Goal: Browse casually

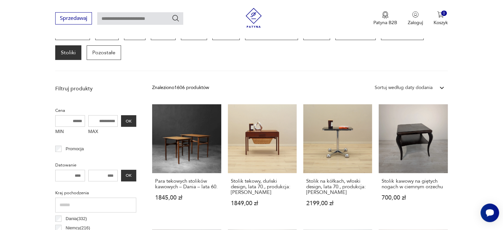
scroll to position [147, 0]
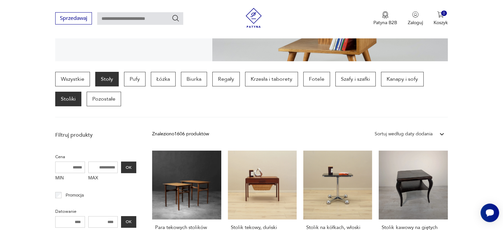
click at [109, 76] on p "Stoły" at bounding box center [106, 79] width 23 height 15
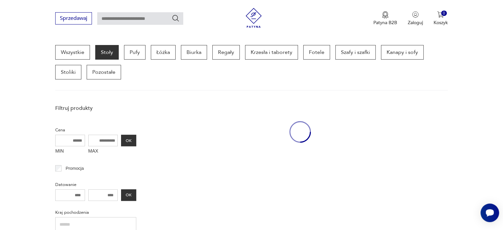
scroll to position [175, 0]
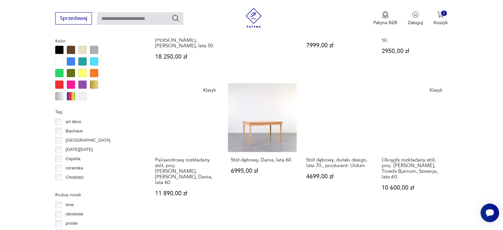
scroll to position [615, 0]
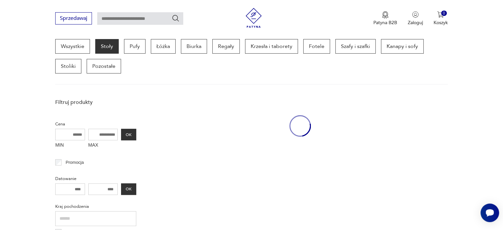
scroll to position [175, 0]
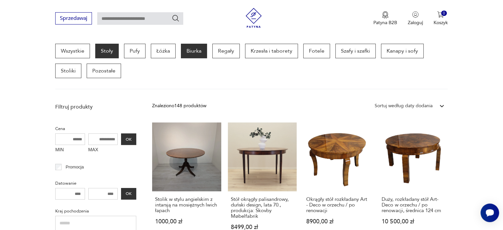
click at [196, 54] on p "Biurka" at bounding box center [194, 51] width 26 height 15
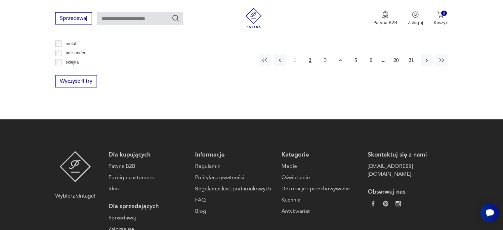
scroll to position [750, 0]
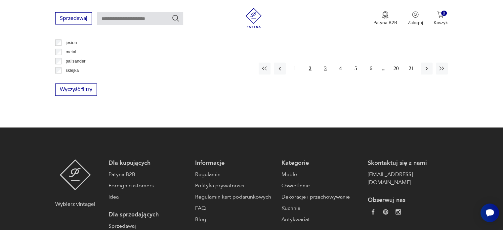
click at [325, 68] on button "3" at bounding box center [326, 69] width 12 height 12
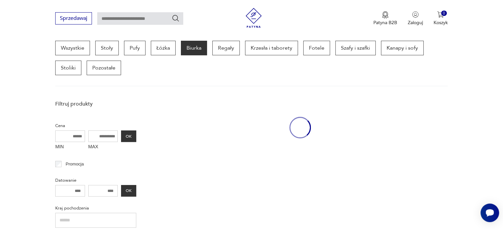
scroll to position [175, 0]
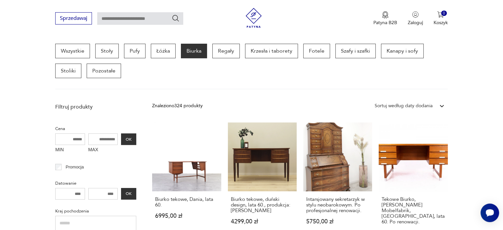
click at [467, 79] on section "Wszystkie Stoły Pufy Łóżka Biurka Regały Krzesła i taborety Fotele Szafy i szaf…" at bounding box center [251, 67] width 503 height 46
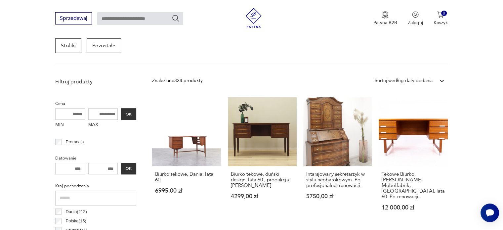
scroll to position [202, 0]
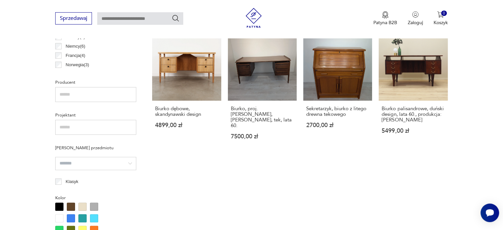
scroll to position [604, 0]
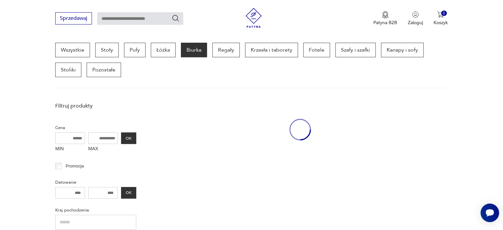
scroll to position [175, 0]
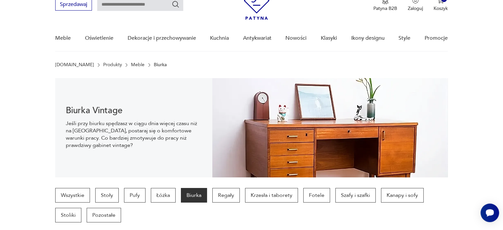
scroll to position [40, 0]
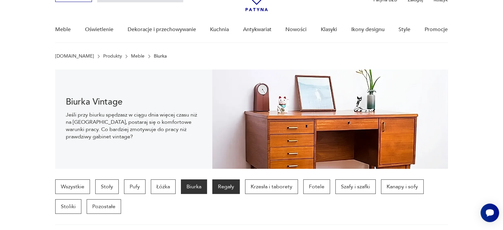
click at [225, 184] on p "Regały" at bounding box center [225, 186] width 27 height 15
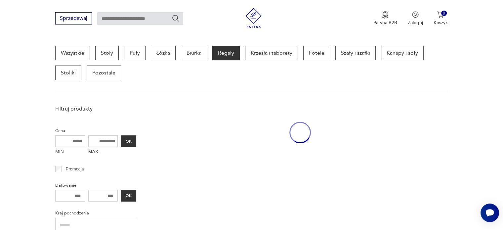
scroll to position [175, 0]
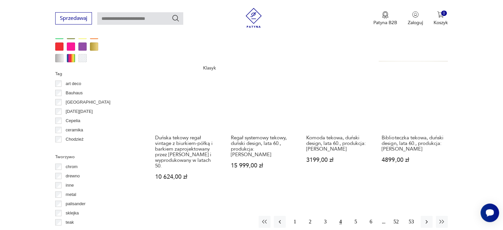
scroll to position [694, 0]
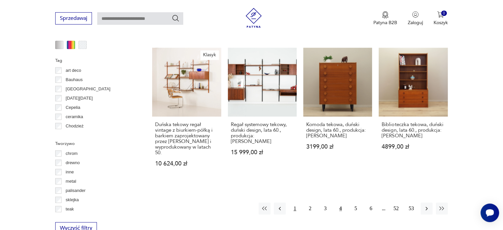
click at [295, 202] on button "1" at bounding box center [295, 208] width 12 height 12
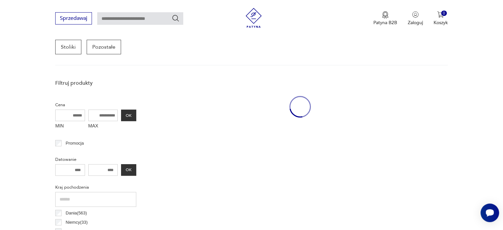
scroll to position [175, 0]
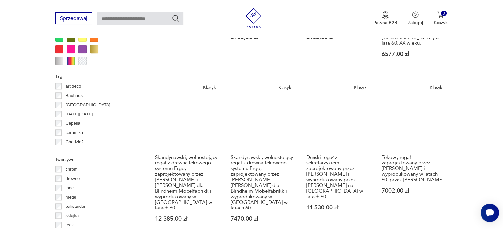
scroll to position [691, 0]
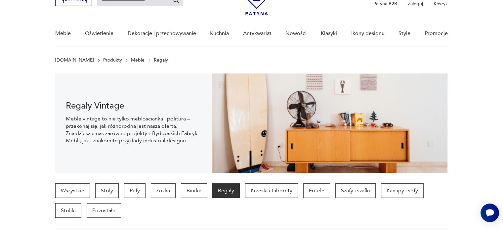
scroll to position [0, 0]
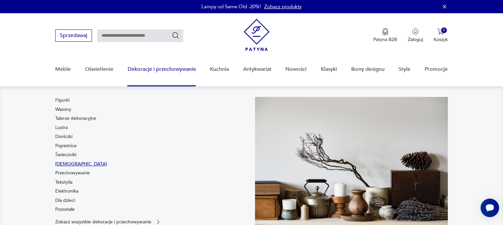
click at [62, 163] on link "Bibeloty" at bounding box center [81, 164] width 52 height 7
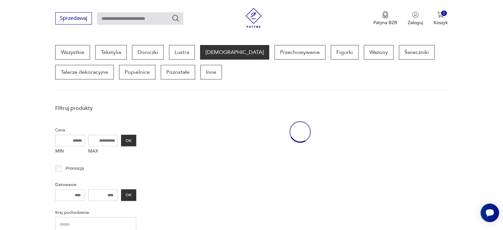
scroll to position [175, 0]
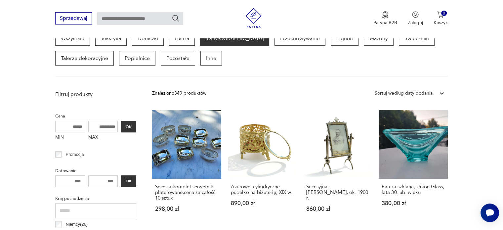
scroll to position [189, 0]
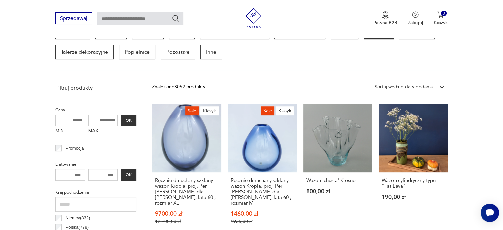
scroll to position [211, 0]
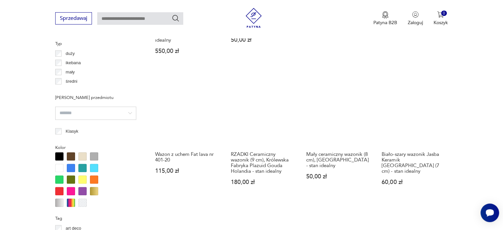
scroll to position [708, 0]
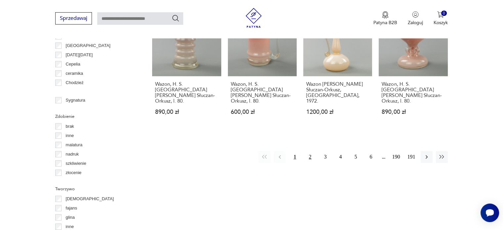
click at [309, 151] on button "2" at bounding box center [310, 157] width 12 height 12
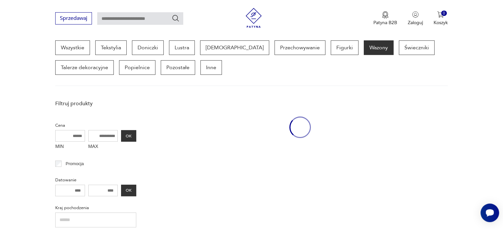
scroll to position [175, 0]
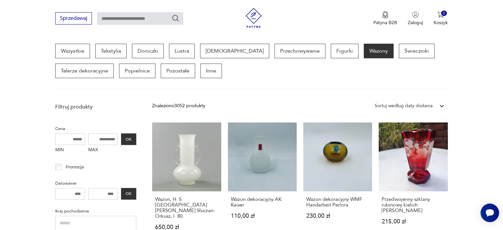
click at [468, 80] on section "Wszystkie Tekstylia Doniczki Lustra Bibeloty Przechowywanie Figurki Wazony Świe…" at bounding box center [251, 67] width 503 height 46
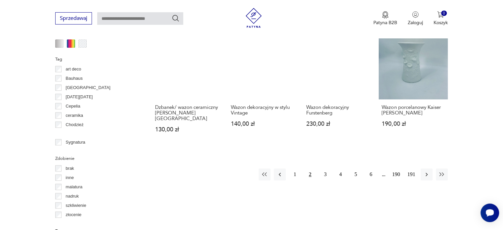
scroll to position [668, 0]
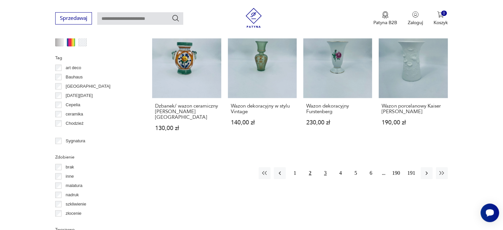
click at [323, 167] on button "3" at bounding box center [326, 173] width 12 height 12
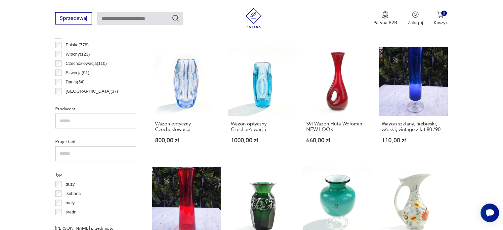
scroll to position [578, 0]
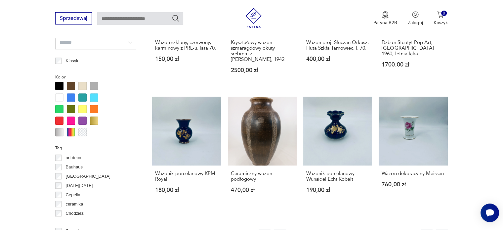
click at [26, 176] on section "Filtruj produkty Cena MIN MAX OK Promocja Datowanie OK Kraj pochodzenia Niemcy …" at bounding box center [251, 70] width 503 height 744
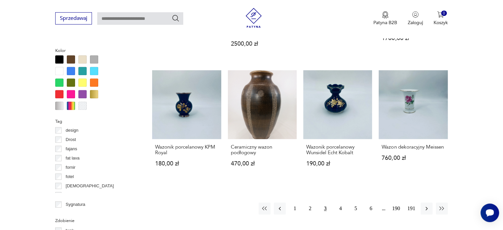
scroll to position [93, 0]
click at [70, 150] on p "fat lava" at bounding box center [73, 149] width 14 height 7
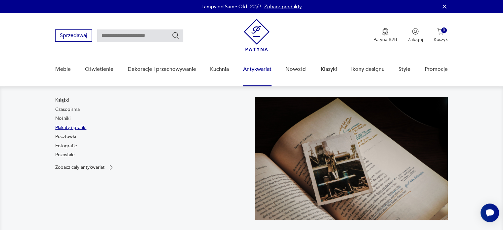
click at [77, 127] on link "Plakaty i grafiki" at bounding box center [70, 127] width 31 height 7
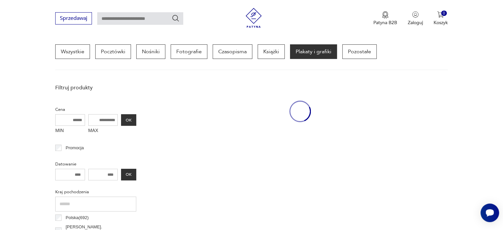
scroll to position [175, 0]
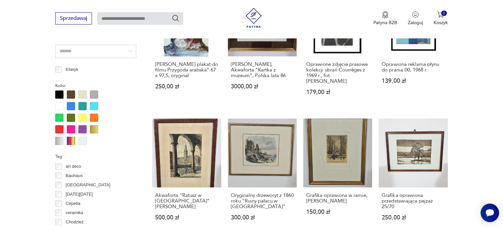
scroll to position [612, 0]
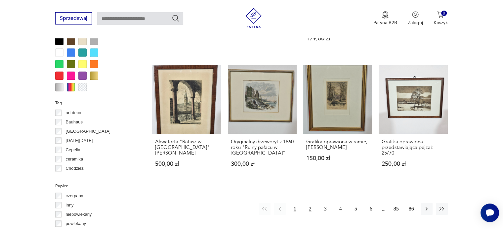
click at [310, 203] on button "2" at bounding box center [310, 209] width 12 height 12
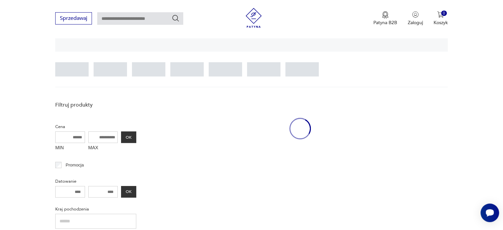
scroll to position [156, 0]
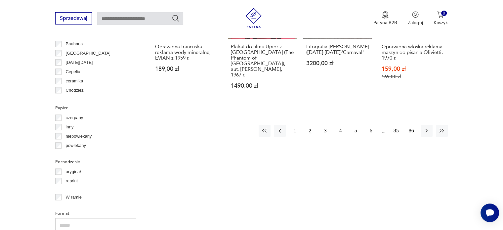
scroll to position [698, 0]
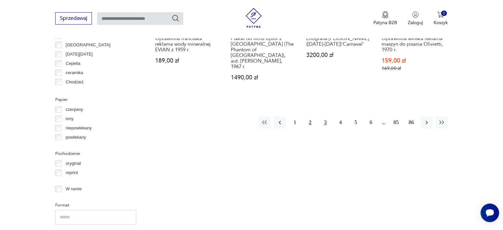
click at [324, 116] on button "3" at bounding box center [326, 122] width 12 height 12
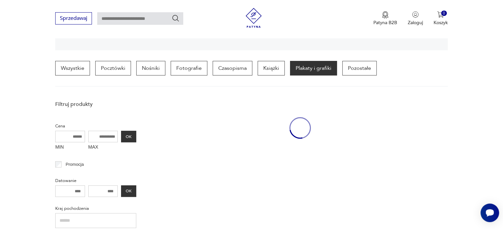
scroll to position [155, 0]
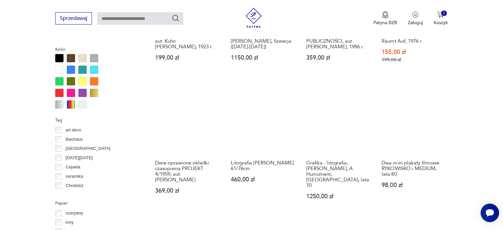
scroll to position [608, 0]
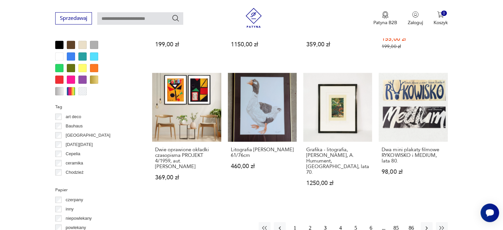
click at [342, 222] on button "4" at bounding box center [341, 228] width 12 height 12
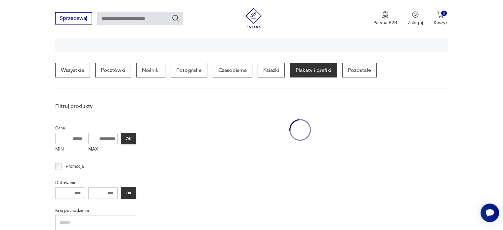
scroll to position [156, 0]
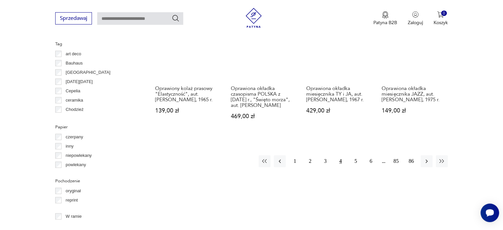
scroll to position [672, 0]
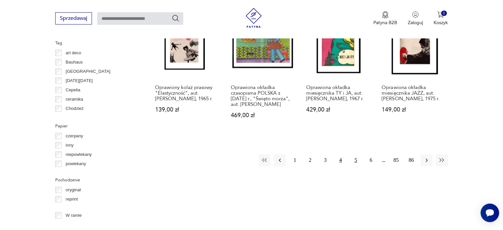
click at [354, 166] on button "5" at bounding box center [356, 160] width 12 height 12
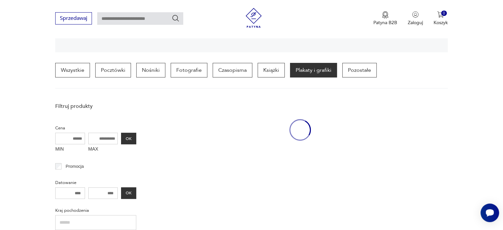
scroll to position [155, 0]
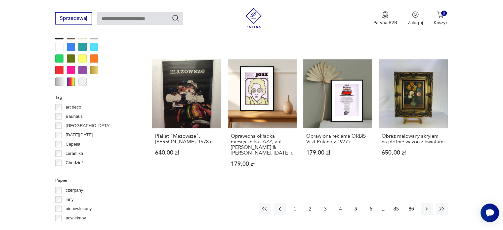
scroll to position [619, 0]
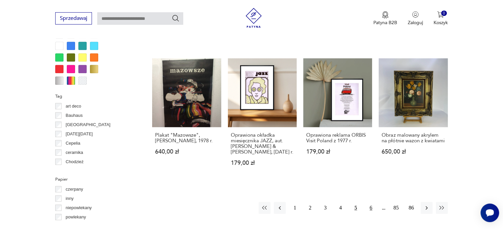
click at [371, 202] on button "6" at bounding box center [371, 208] width 12 height 12
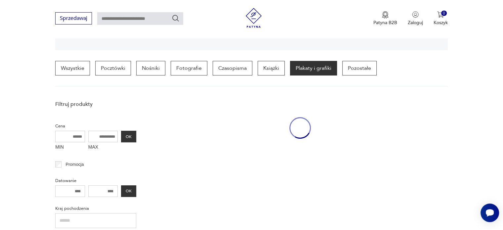
scroll to position [156, 0]
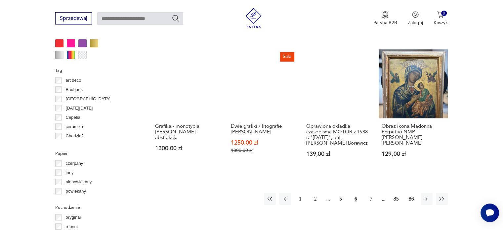
scroll to position [645, 0]
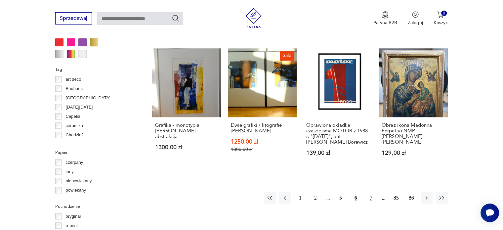
click at [372, 192] on button "7" at bounding box center [371, 198] width 12 height 12
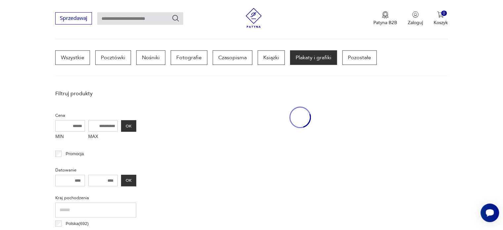
scroll to position [155, 0]
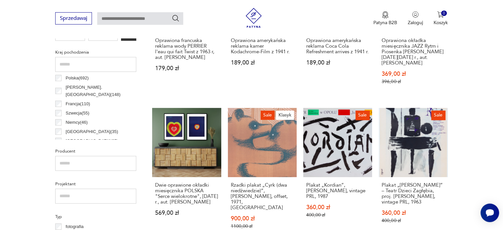
scroll to position [367, 0]
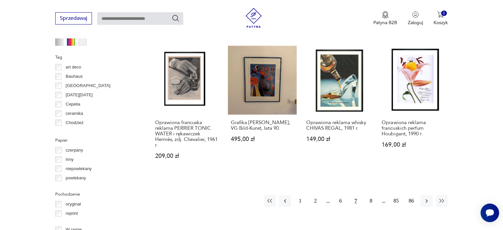
scroll to position [714, 0]
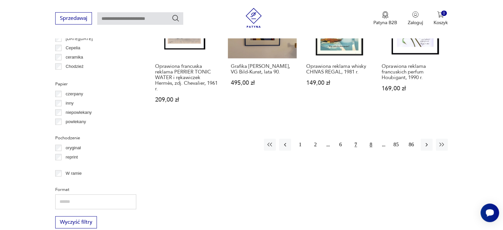
click at [369, 139] on button "8" at bounding box center [371, 145] width 12 height 12
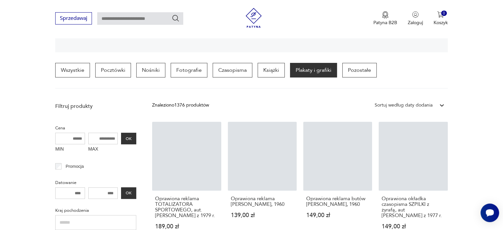
scroll to position [155, 0]
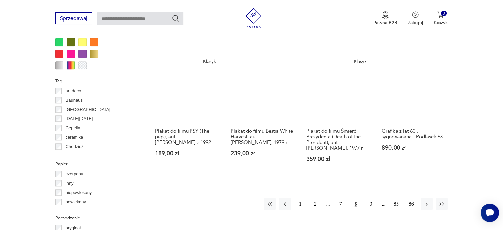
scroll to position [645, 0]
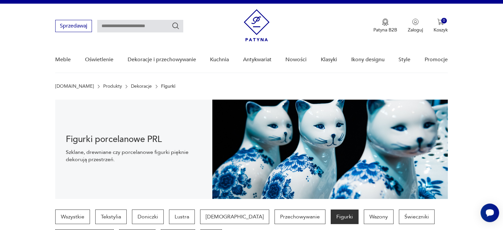
scroll to position [211, 0]
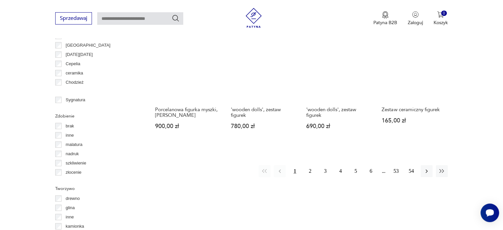
scroll to position [690, 0]
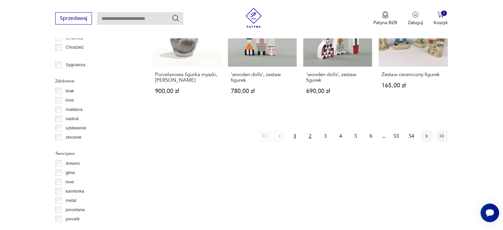
click at [310, 135] on button "2" at bounding box center [310, 136] width 12 height 12
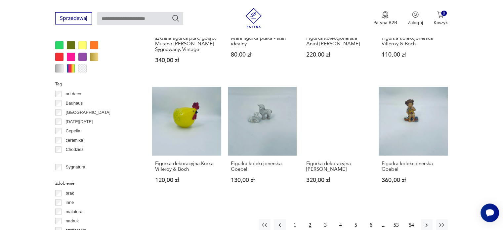
scroll to position [588, 0]
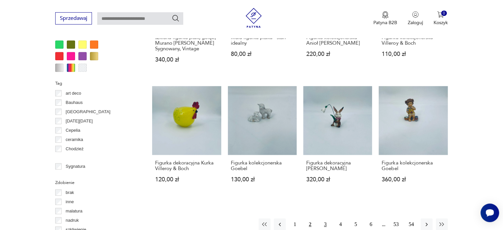
click at [326, 223] on button "3" at bounding box center [326, 224] width 12 height 12
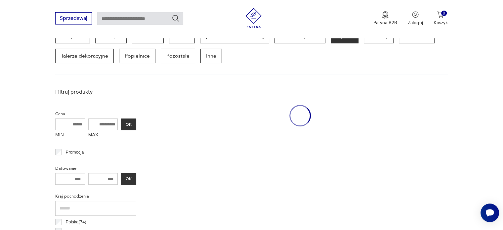
scroll to position [175, 0]
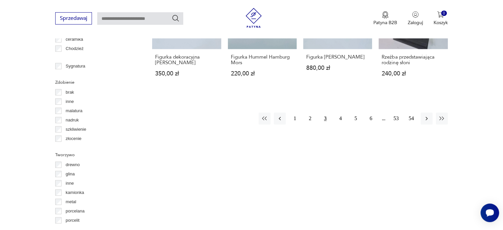
scroll to position [660, 0]
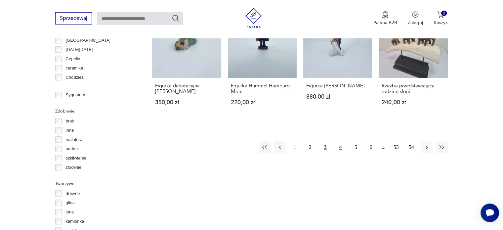
click at [339, 144] on button "4" at bounding box center [341, 147] width 12 height 12
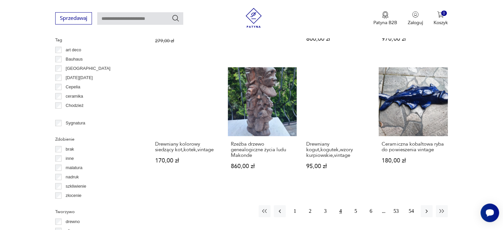
scroll to position [631, 0]
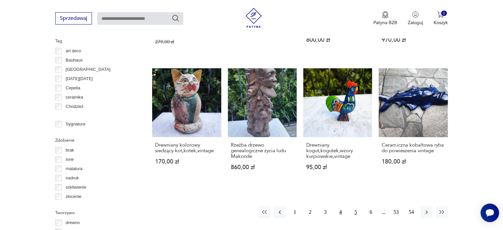
click at [357, 206] on button "5" at bounding box center [356, 212] width 12 height 12
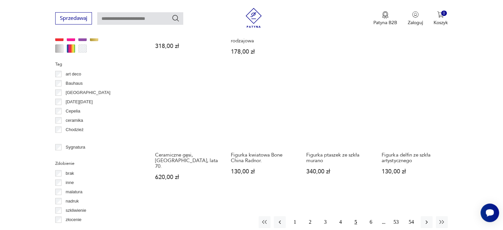
scroll to position [617, 0]
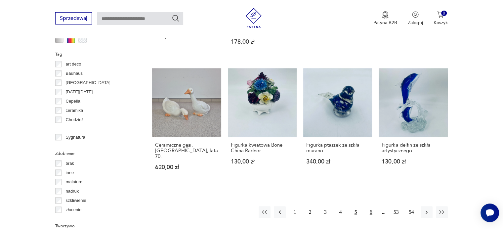
click at [372, 206] on button "6" at bounding box center [371, 212] width 12 height 12
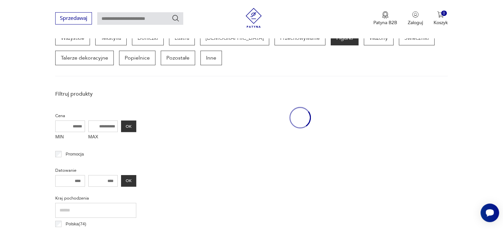
scroll to position [175, 0]
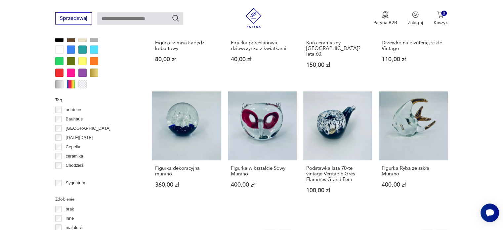
scroll to position [578, 0]
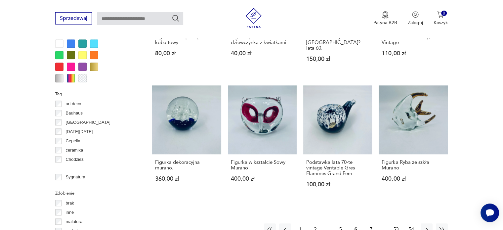
click at [118, 20] on input "text" at bounding box center [140, 18] width 86 height 13
type input "*"
type input "**********"
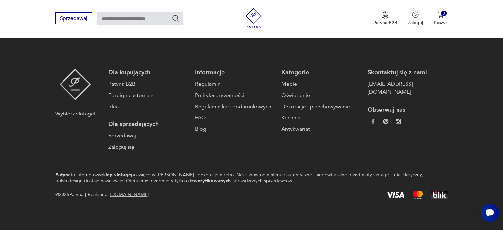
type input "**********"
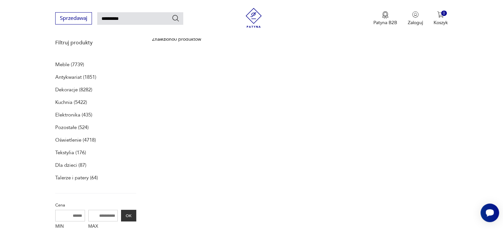
scroll to position [85, 0]
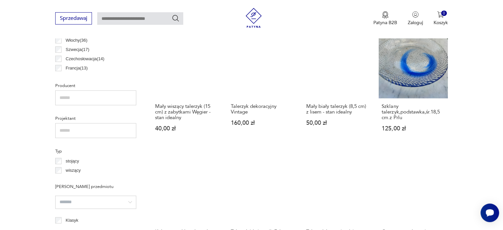
scroll to position [399, 0]
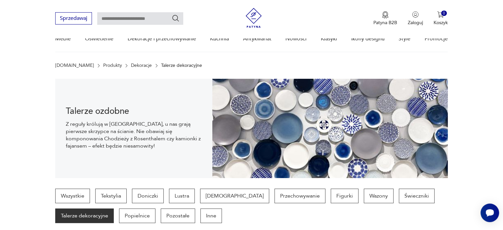
scroll to position [0, 0]
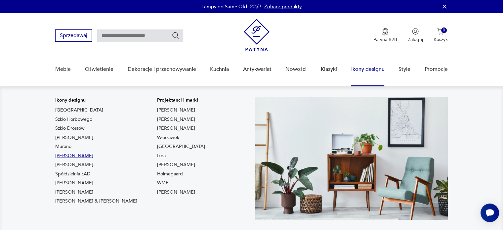
click at [65, 158] on link "Chierowski" at bounding box center [74, 155] width 38 height 7
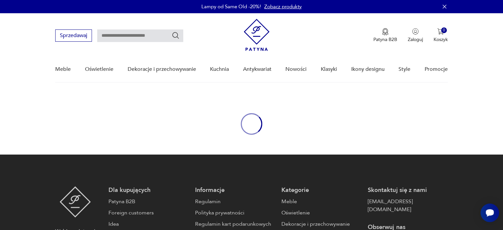
type input "**********"
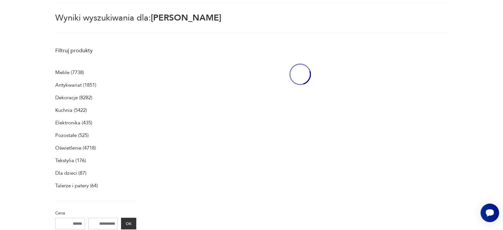
scroll to position [85, 0]
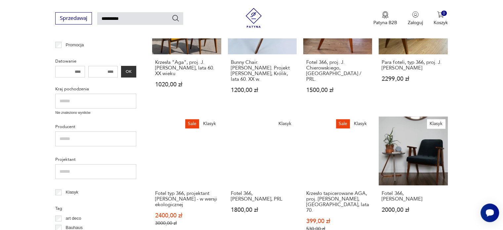
scroll to position [286, 0]
